Goal: Task Accomplishment & Management: Use online tool/utility

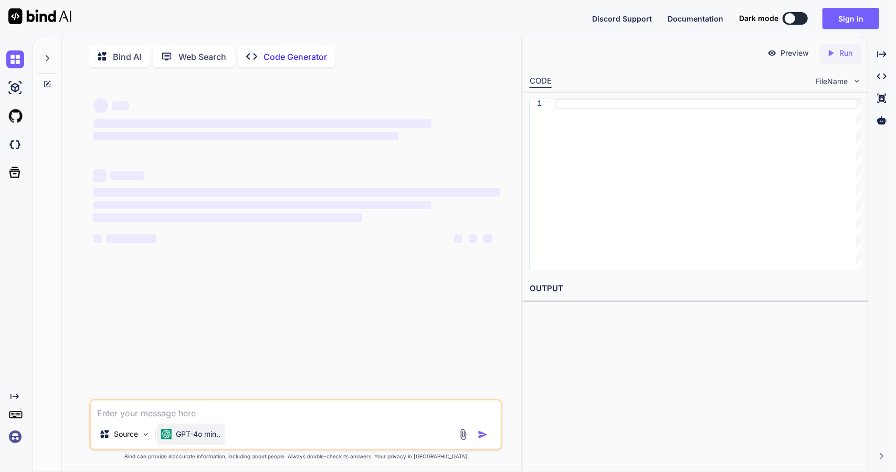
click at [165, 439] on img at bounding box center [166, 433] width 11 height 11
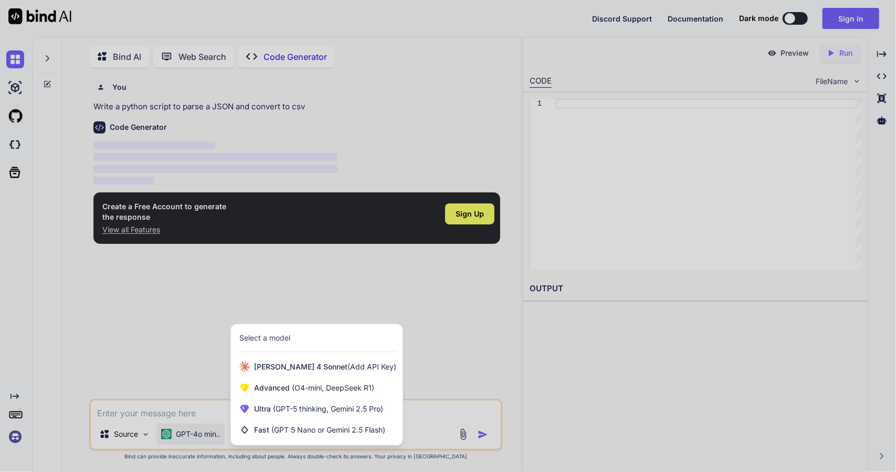
scroll to position [4, 0]
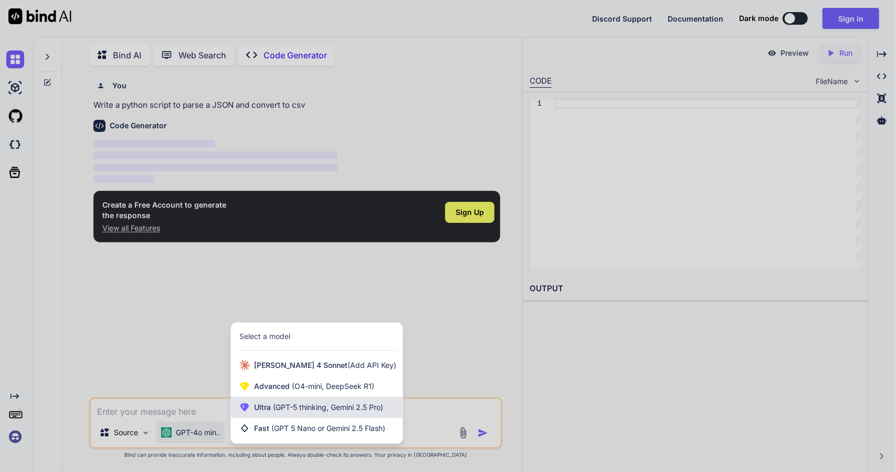
click at [255, 411] on span "Ultra (GPT-5 thinking, Gemini 2.5 Pro)" at bounding box center [318, 407] width 129 height 11
type textarea "x"
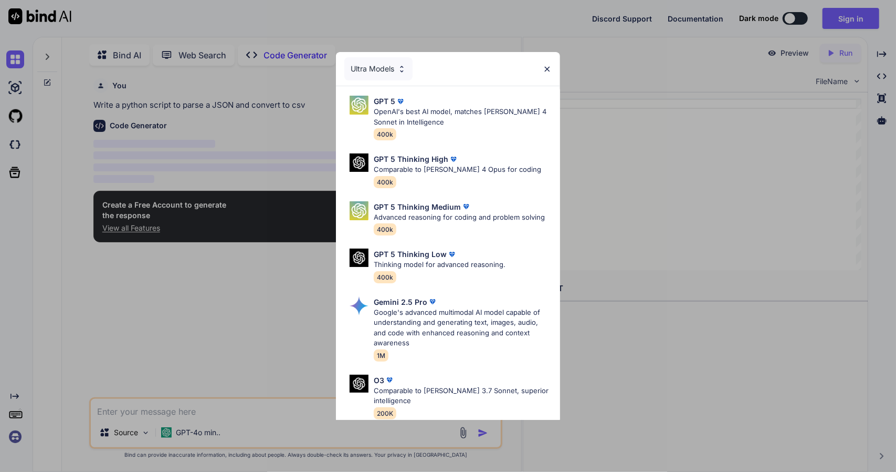
click at [293, 410] on div "Ultra Models GPT 5 OpenAI's best AI model, matches [PERSON_NAME] 4 Sonnet in In…" at bounding box center [448, 236] width 896 height 472
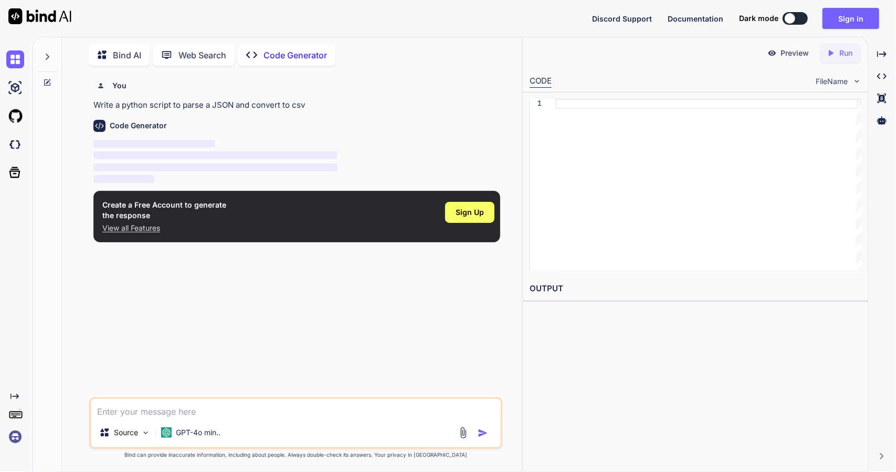
click at [187, 413] on textarea at bounding box center [296, 408] width 411 height 19
click at [458, 213] on span "Sign Up" at bounding box center [470, 212] width 28 height 11
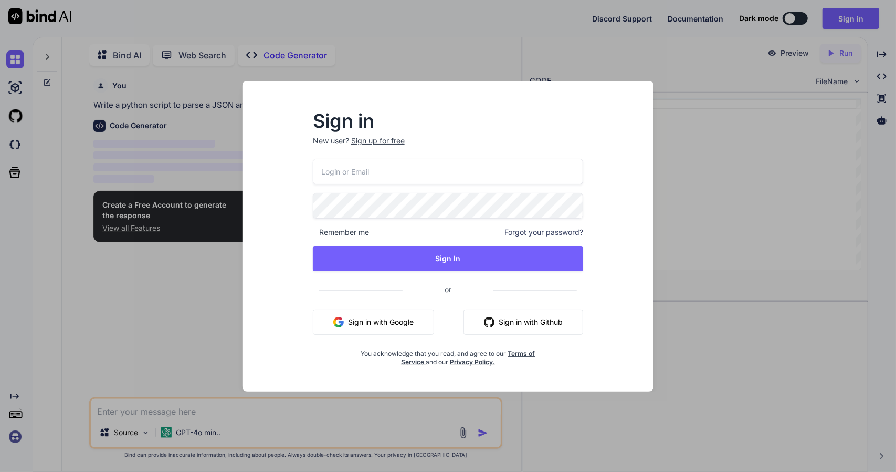
click at [396, 321] on button "Sign in with Google" at bounding box center [373, 321] width 121 height 25
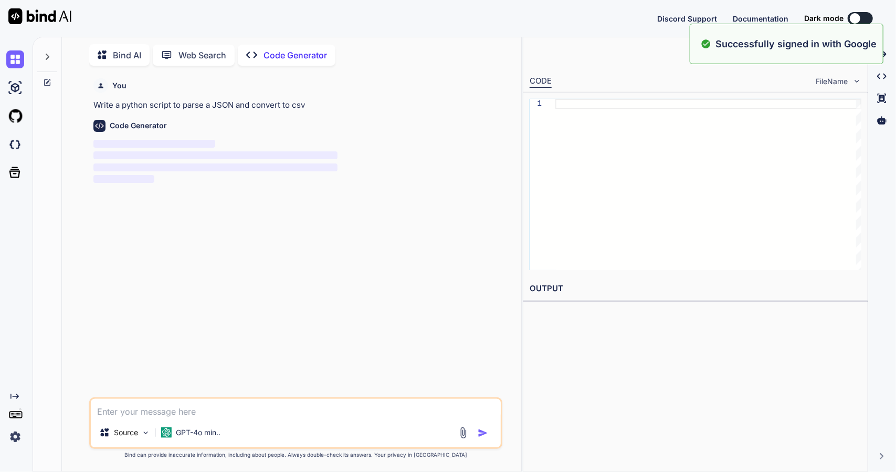
click at [859, 15] on div at bounding box center [855, 18] width 11 height 11
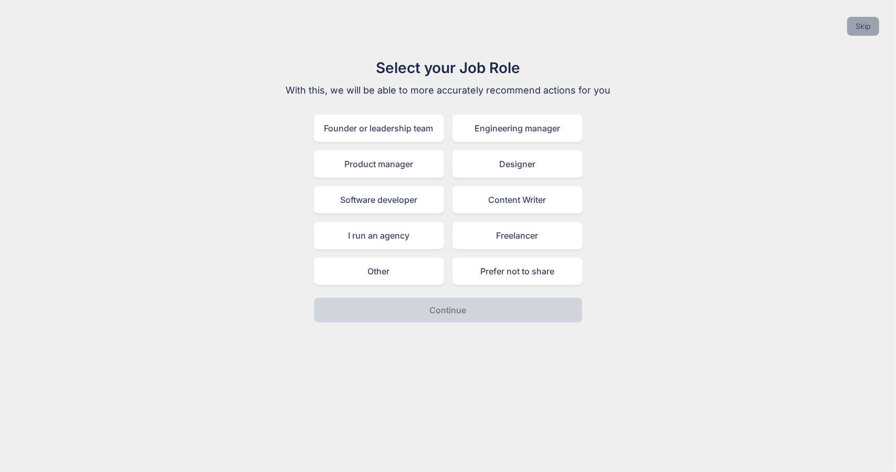
click at [857, 26] on button "Skip" at bounding box center [863, 26] width 32 height 19
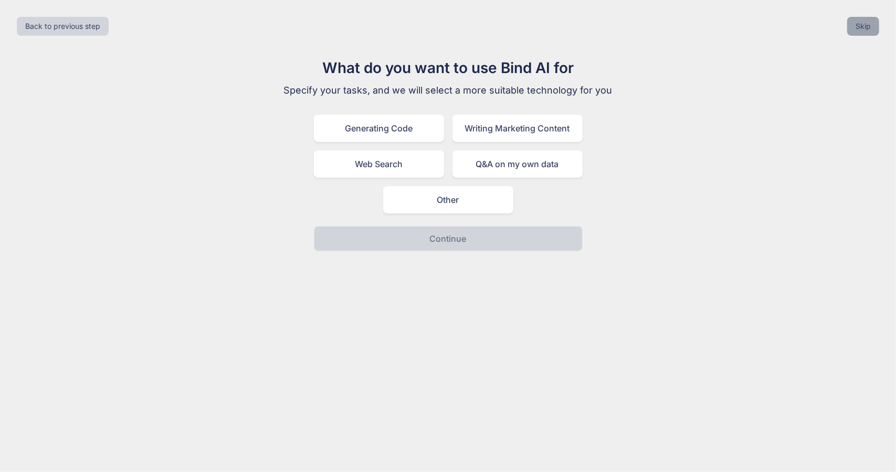
click at [871, 34] on button "Skip" at bounding box center [863, 26] width 32 height 19
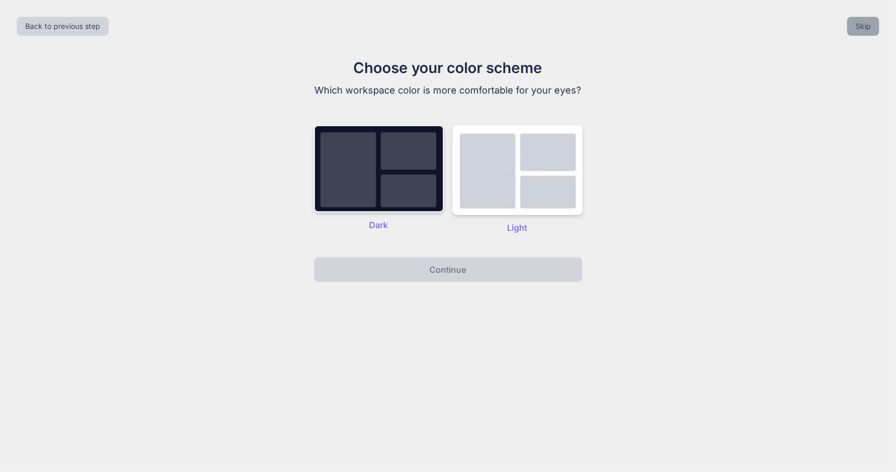
click at [871, 34] on button "Skip" at bounding box center [863, 26] width 32 height 19
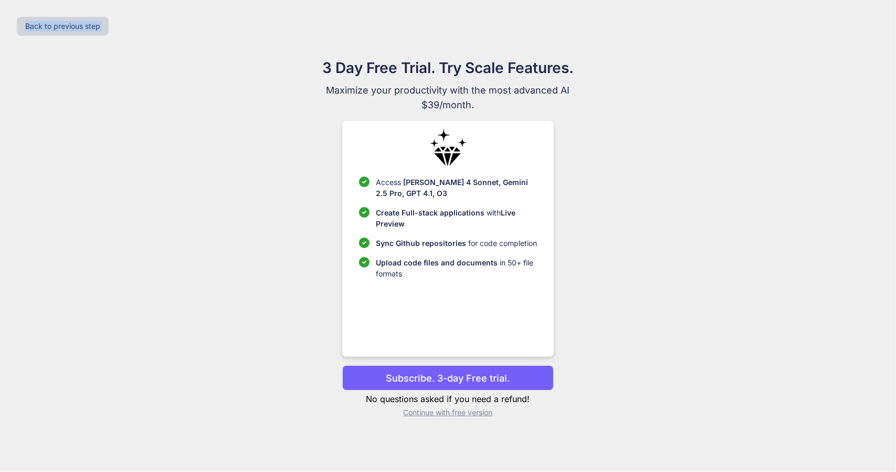
click at [871, 34] on div "Back to previous step" at bounding box center [447, 26] width 879 height 36
drag, startPoint x: 171, startPoint y: 313, endPoint x: 211, endPoint y: 309, distance: 39.6
click at [172, 310] on div "3 Day Free Trial. Try Scale Features. Maximize your productivity with the most …" at bounding box center [447, 241] width 879 height 369
click at [88, 23] on button "Back to previous step" at bounding box center [63, 26] width 92 height 19
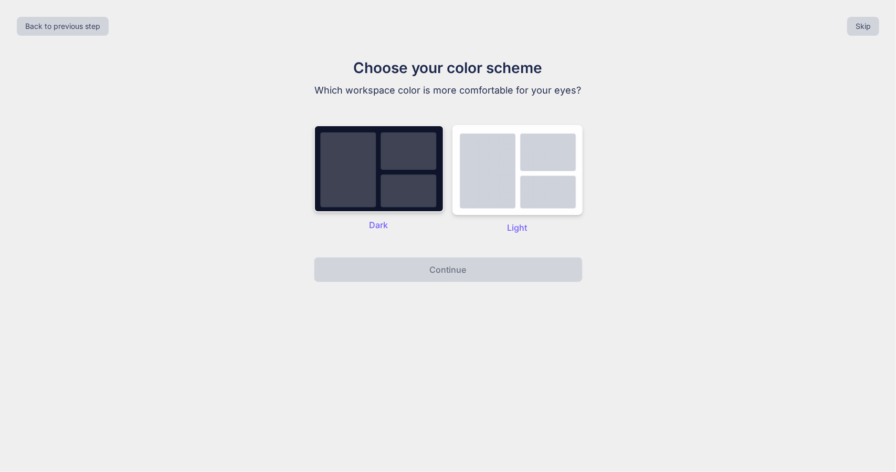
click at [375, 203] on img at bounding box center [379, 168] width 130 height 87
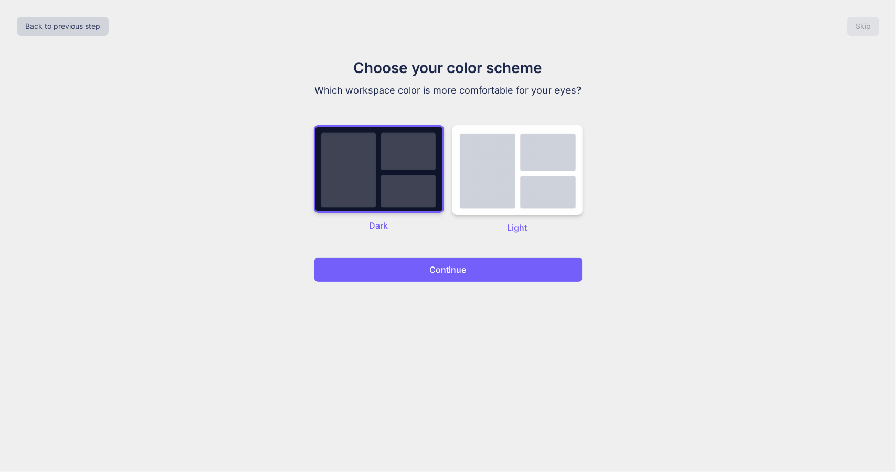
click at [494, 266] on button "Continue" at bounding box center [448, 269] width 269 height 25
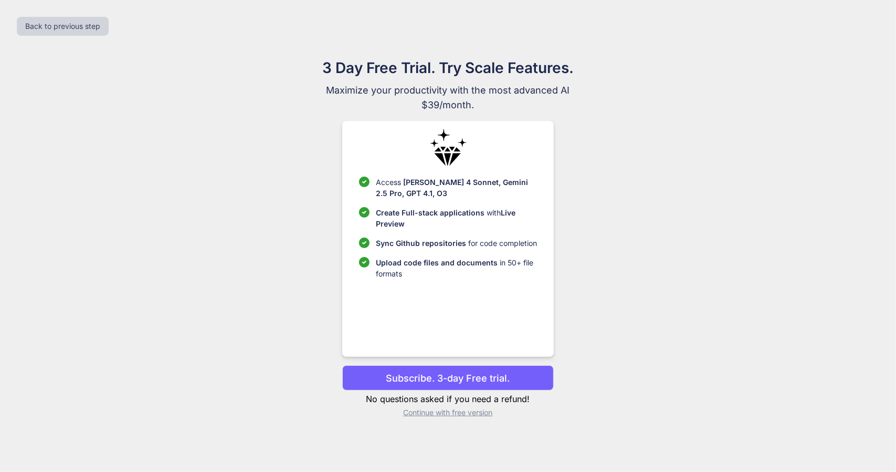
click at [465, 379] on p "Subscribe. 3-day Free trial." at bounding box center [448, 378] width 124 height 14
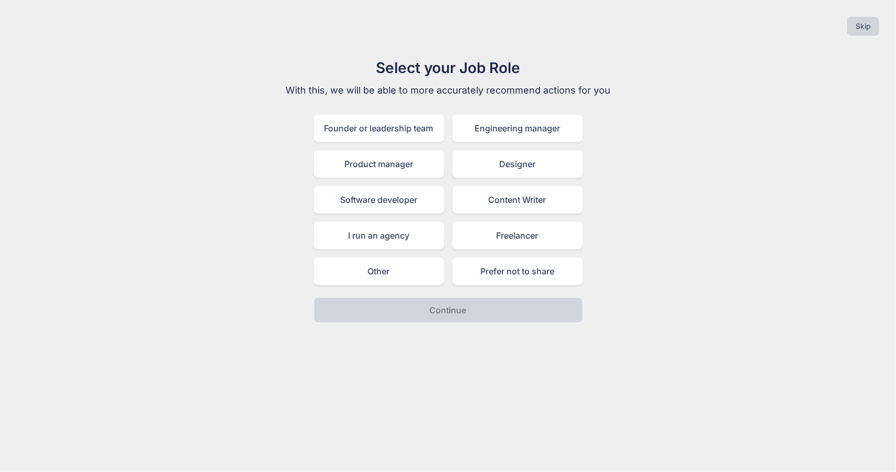
click at [881, 36] on div "Skip" at bounding box center [447, 26] width 879 height 36
click at [871, 30] on button "Skip" at bounding box center [863, 26] width 32 height 19
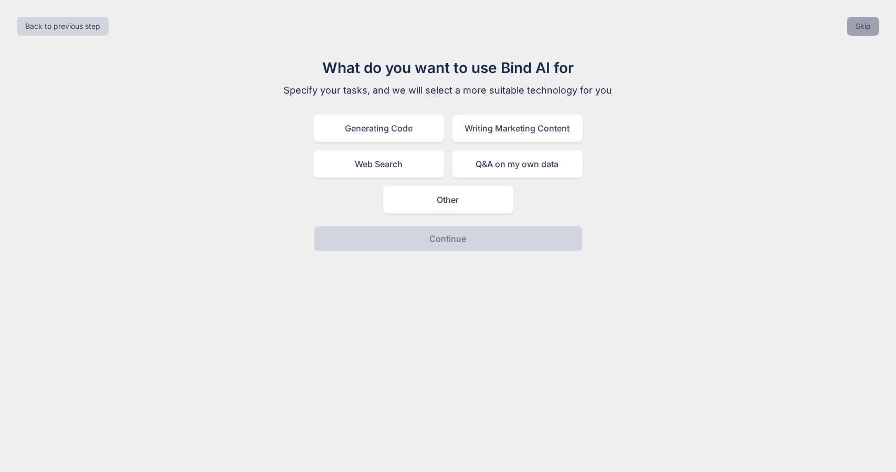
click at [871, 30] on button "Skip" at bounding box center [863, 26] width 32 height 19
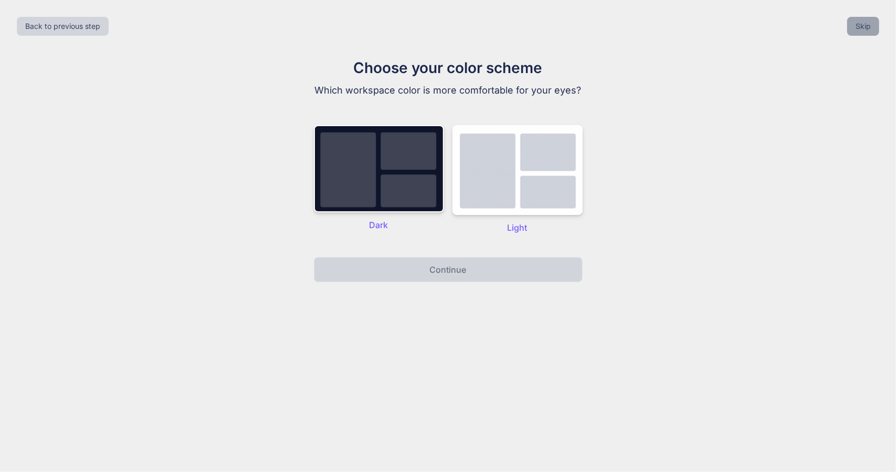
click at [871, 30] on button "Skip" at bounding box center [863, 26] width 32 height 19
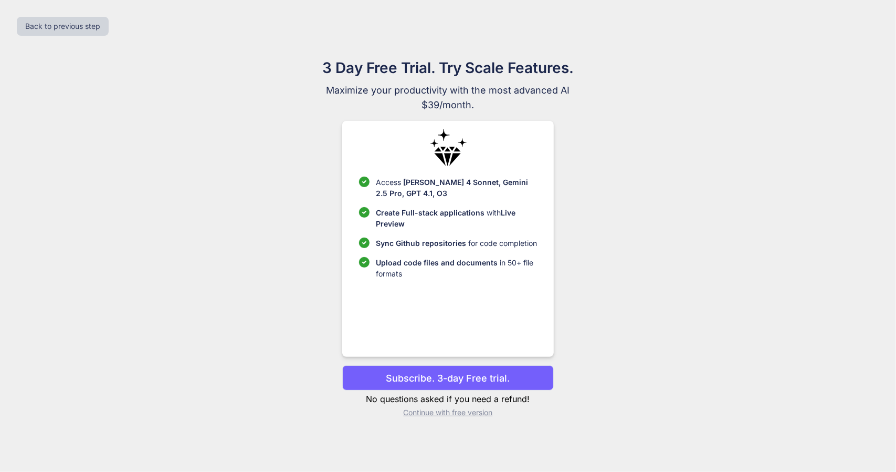
click at [457, 413] on p "Continue with free version" at bounding box center [448, 412] width 212 height 11
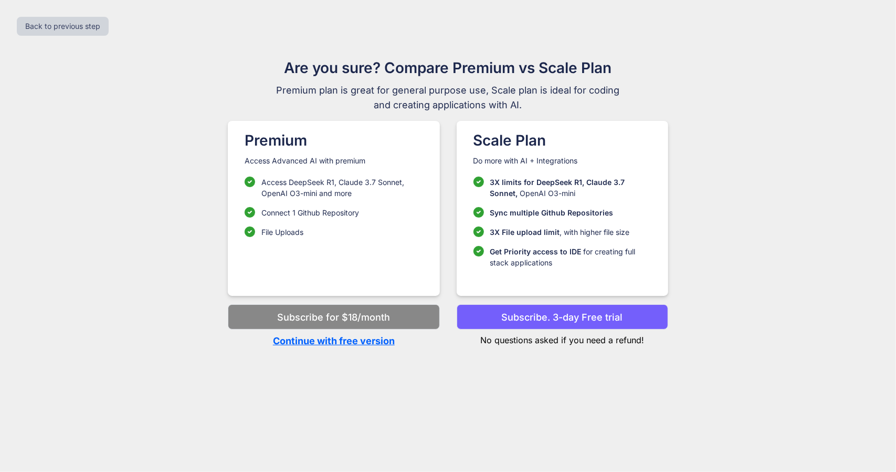
click at [355, 343] on p "Continue with free version" at bounding box center [334, 340] width 212 height 14
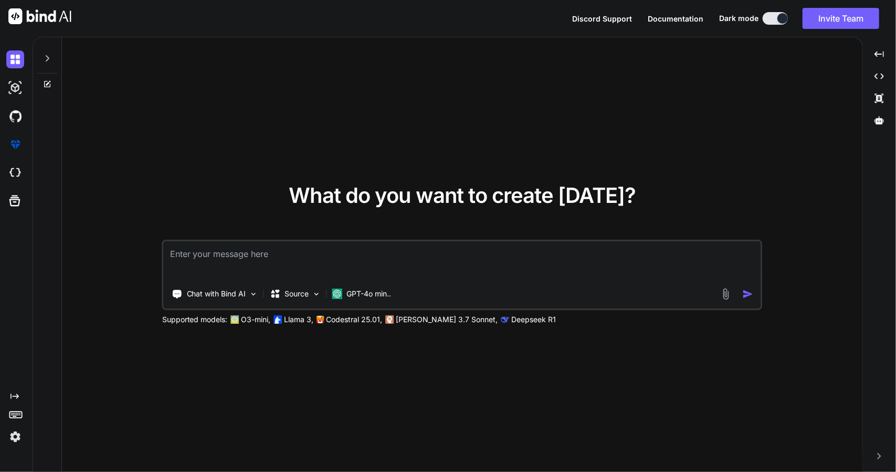
type textarea "x"
click at [337, 255] on textarea at bounding box center [462, 260] width 597 height 39
type textarea "и"
type textarea "x"
type textarea "ис"
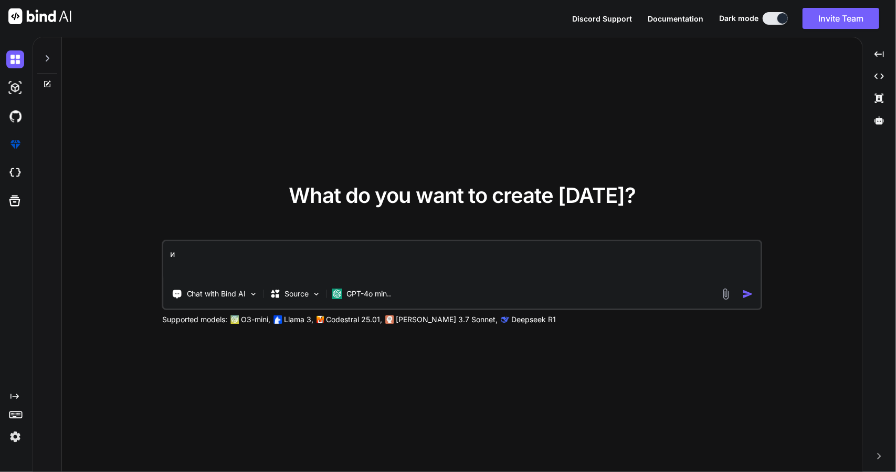
type textarea "x"
type textarea "исп"
type textarea "x"
type textarea "испр"
type textarea "x"
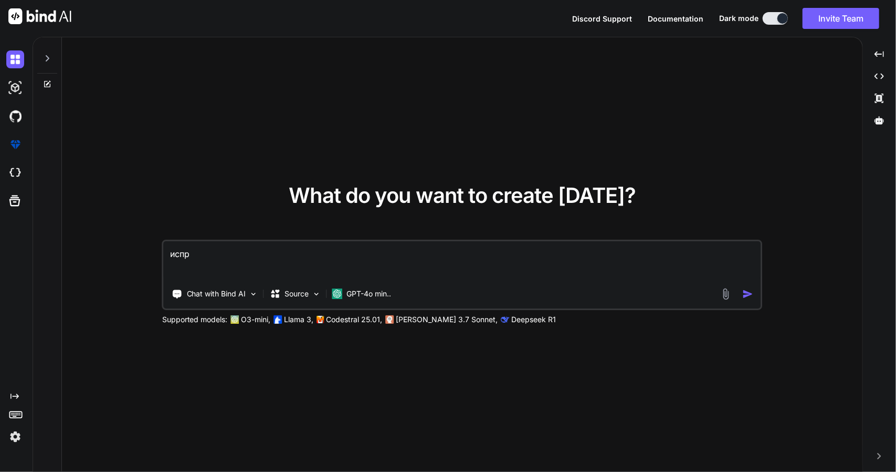
type textarea "испра"
type textarea "x"
type textarea "исправ"
type textarea "x"
type textarea "исправь"
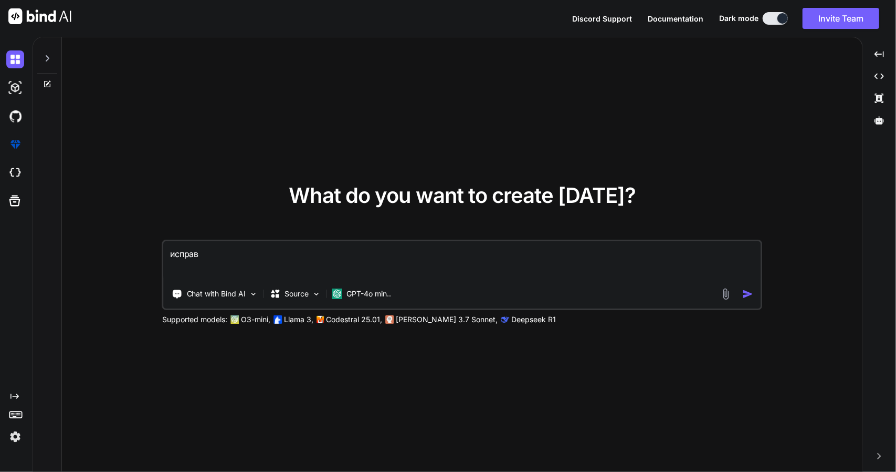
type textarea "x"
type textarea "исправь"
type textarea "x"
type textarea "исправь о"
type textarea "x"
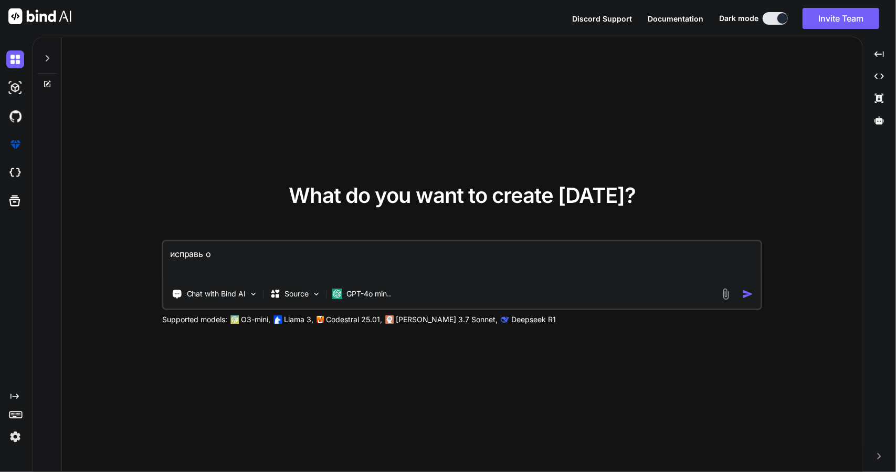
type textarea "исправь ош"
type textarea "x"
type textarea "исправь оши"
type textarea "x"
type textarea "исправь ошиб"
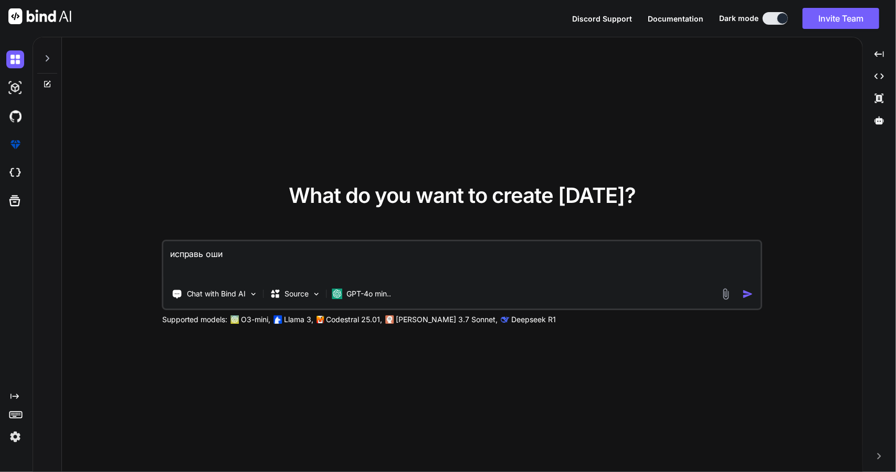
type textarea "x"
type textarea "исправь ошибк"
type textarea "x"
type textarea "исправь ошибку"
type textarea "x"
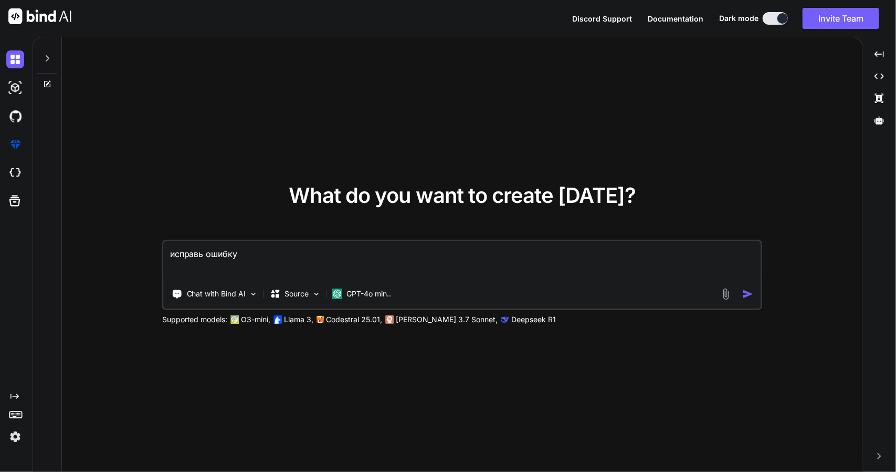
type textarea "исправь ошибку:"
type textarea "x"
type textarea "исправь ошибку:"
click at [727, 291] on img at bounding box center [726, 294] width 12 height 12
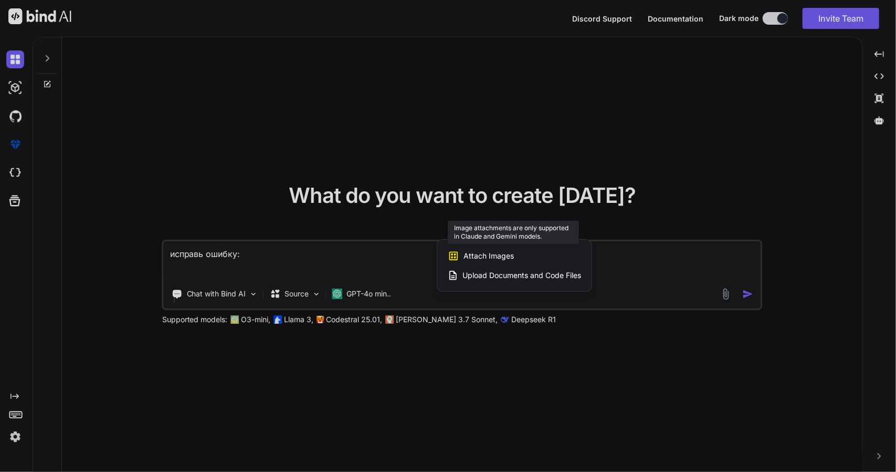
click at [524, 261] on div "Attach Images Image attachments are only supported in Claude and Gemini models." at bounding box center [514, 256] width 133 height 20
click at [498, 257] on span "Attach Images" at bounding box center [489, 255] width 50 height 11
click at [498, 274] on span "Upload Documents and Code Files" at bounding box center [522, 275] width 119 height 11
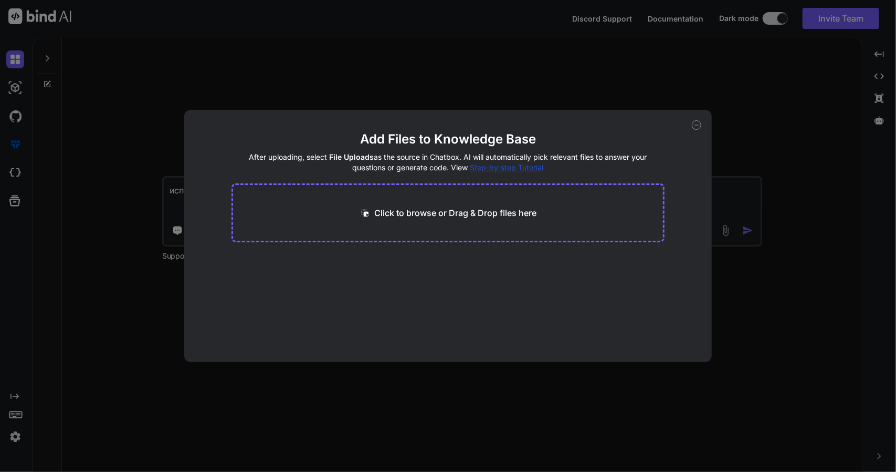
click at [694, 124] on icon at bounding box center [696, 124] width 9 height 9
type textarea "x"
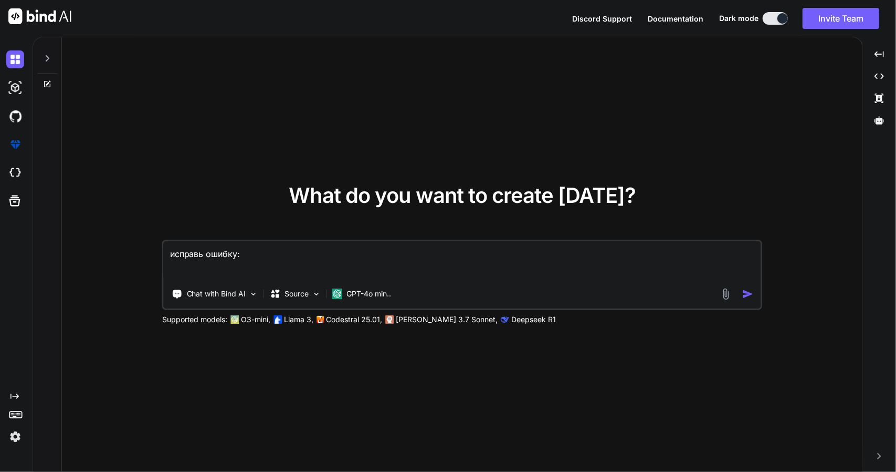
click at [448, 268] on textarea "исправь ошибку:" at bounding box center [462, 260] width 597 height 39
paste textarea "Ожидаемый результат 0 расстояние_кат путешествует_с_детьми дальнее_путешествие …"
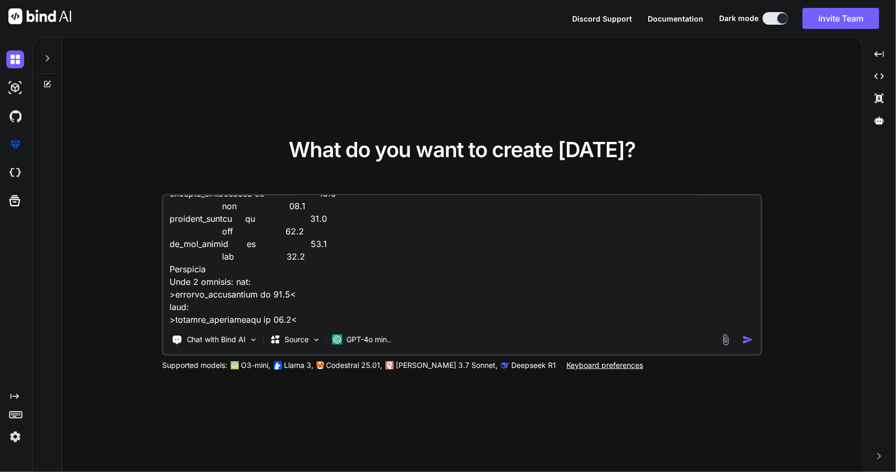
scroll to position [204, 0]
paste textarea "import pandas as pd df = pd.read_csv("data.csv") df["is_bad"] = df["общая_оценк…"
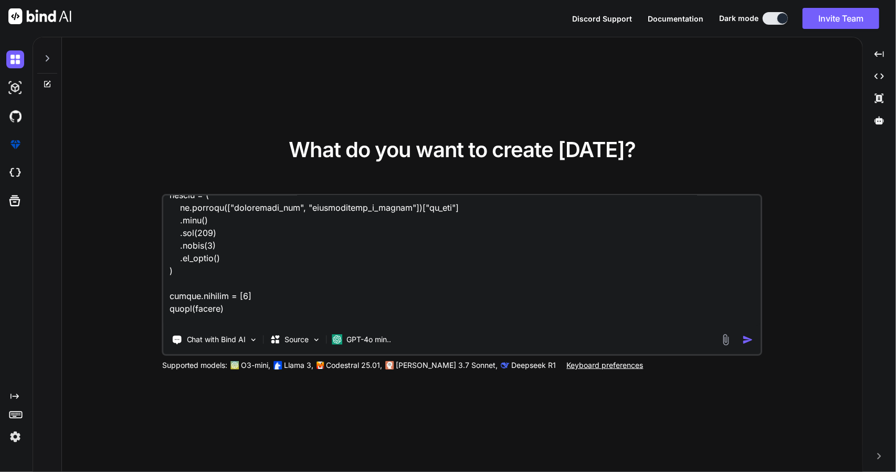
scroll to position [404, 0]
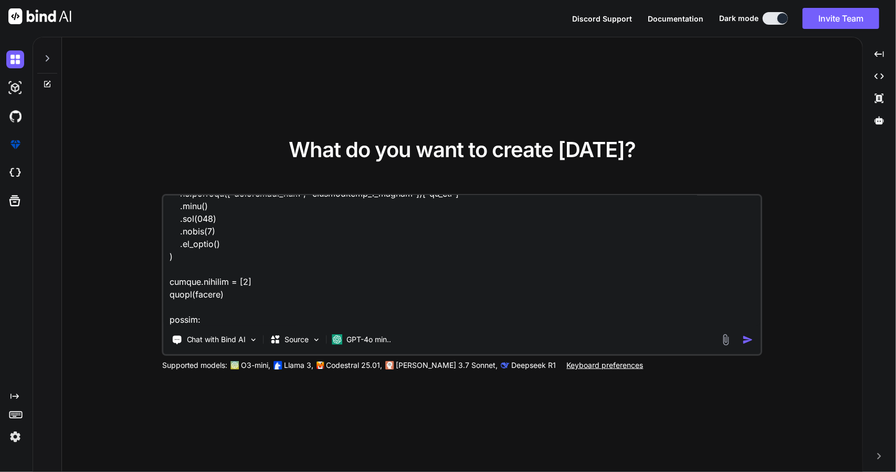
click at [323, 320] on textarea at bounding box center [462, 260] width 597 height 130
paste textarea "Программе доступен файл data.csv. Вы будете работать с факторами: - общая_оценк…"
type textarea "исправь ошибку: Ожидаемый результат 0 расстояние_кат путешествует_с_детьми даль…"
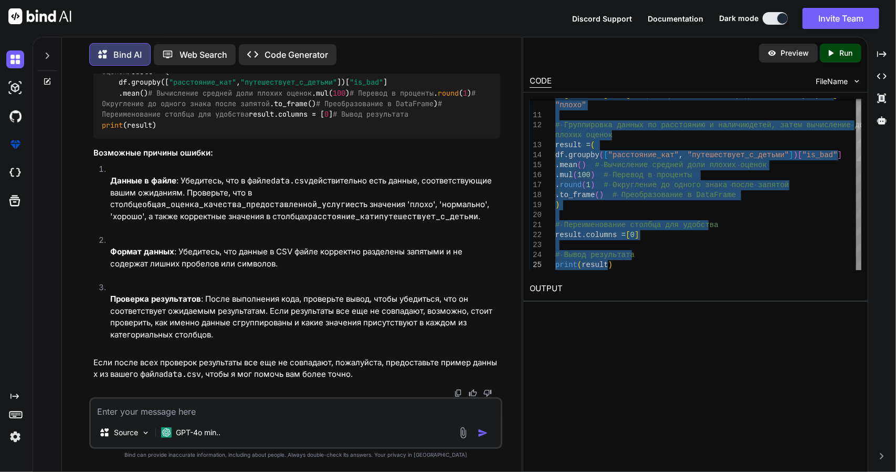
drag, startPoint x: 556, startPoint y: 101, endPoint x: 881, endPoint y: 304, distance: 383.5
type textarea "import pandas as pd # Загрузка данных из файла CSV df = pd.read_csv("data.csv")…"
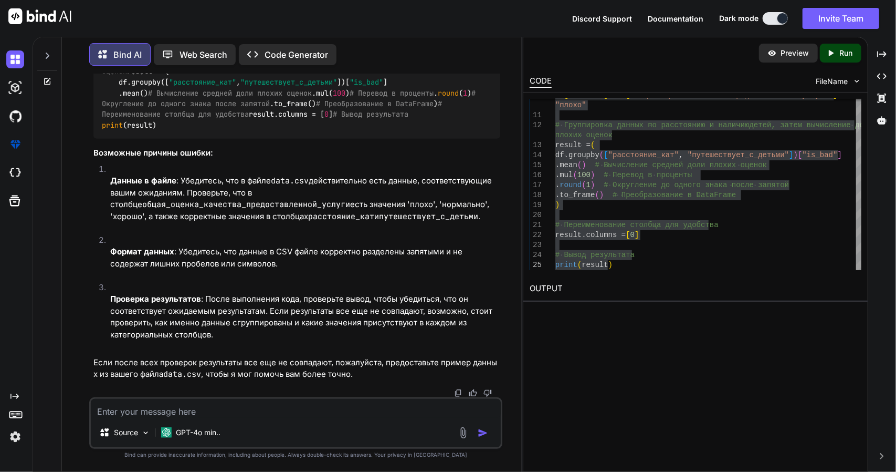
click at [258, 420] on div "Source GPT-4o min.." at bounding box center [296, 422] width 414 height 51
click at [256, 408] on textarea at bounding box center [296, 408] width 411 height 19
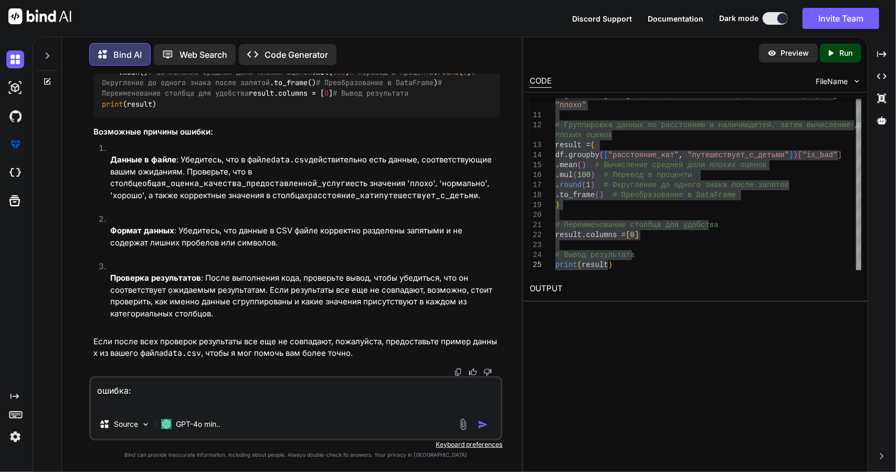
paste textarea "Ожидаемый результат 0 расстояние_кат путешествует_с_детьми дальнее_путешествие …"
type textarea "ошибка: Ожидаемый результат 0 расстояние_кат путешествует_с_детьми дальнее_путе…"
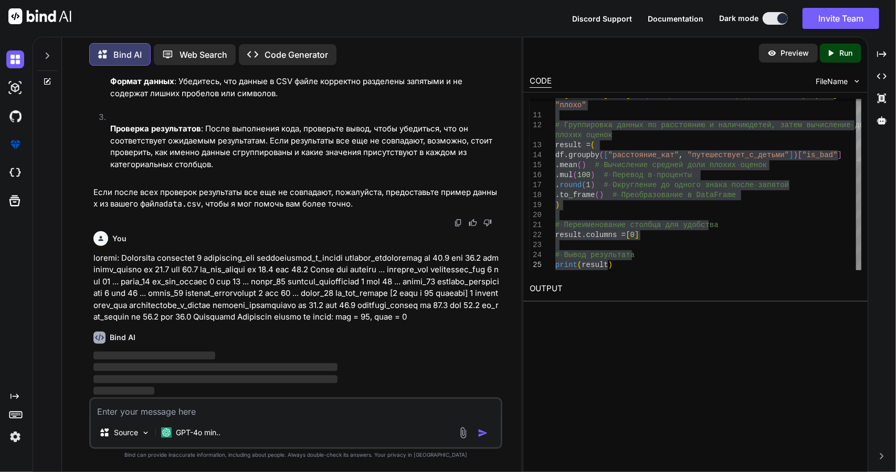
scroll to position [704, 0]
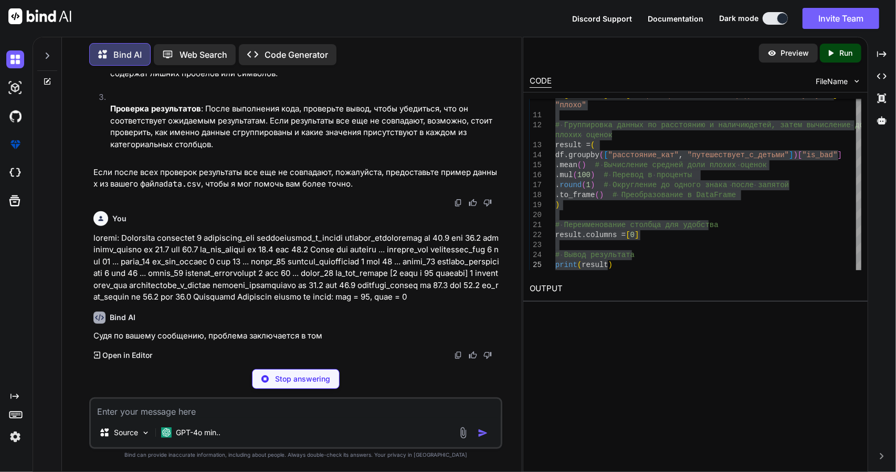
click at [835, 82] on span "FileName" at bounding box center [832, 81] width 32 height 11
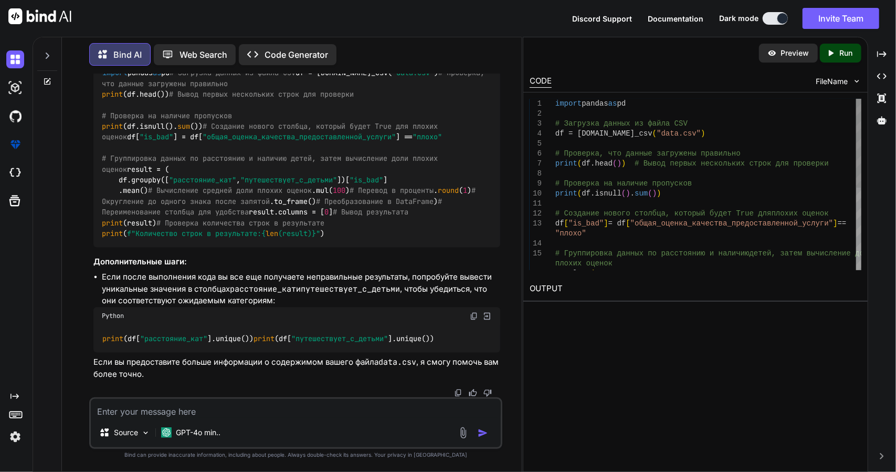
scroll to position [0, 0]
click at [562, 104] on div "# Группировка данных по расстоянию и наличию детей, затем вычисление доли resul…" at bounding box center [709, 263] width 306 height 329
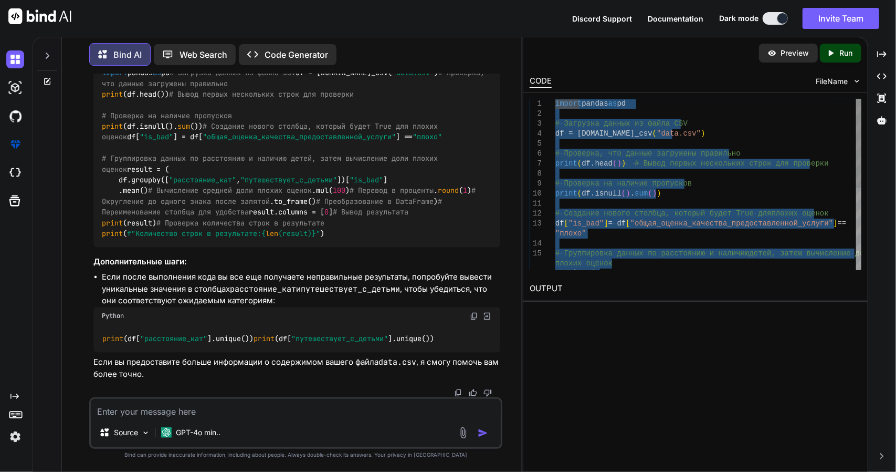
type textarea "import pandas as pd # Загрузка данных из файла CSV df = pd.read_csv("data.csv")…"
